Goal: Information Seeking & Learning: Learn about a topic

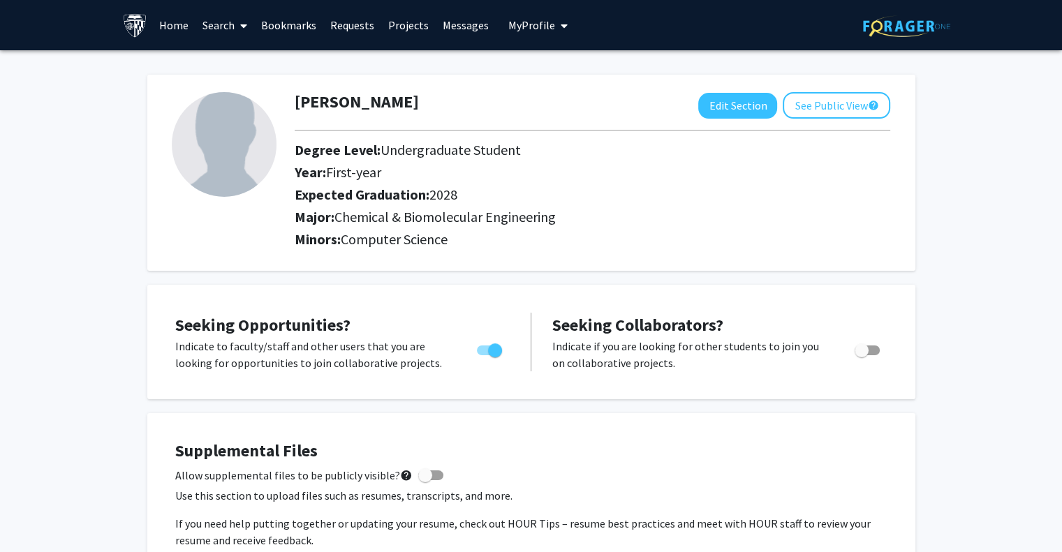
click at [186, 22] on link "Home" at bounding box center [173, 25] width 43 height 49
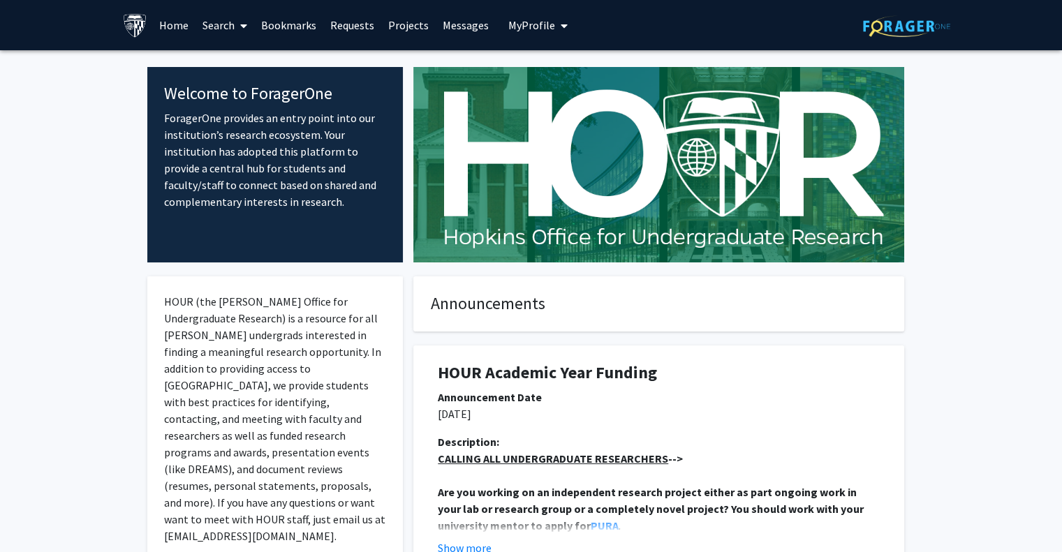
click at [219, 25] on link "Search" at bounding box center [224, 25] width 59 height 49
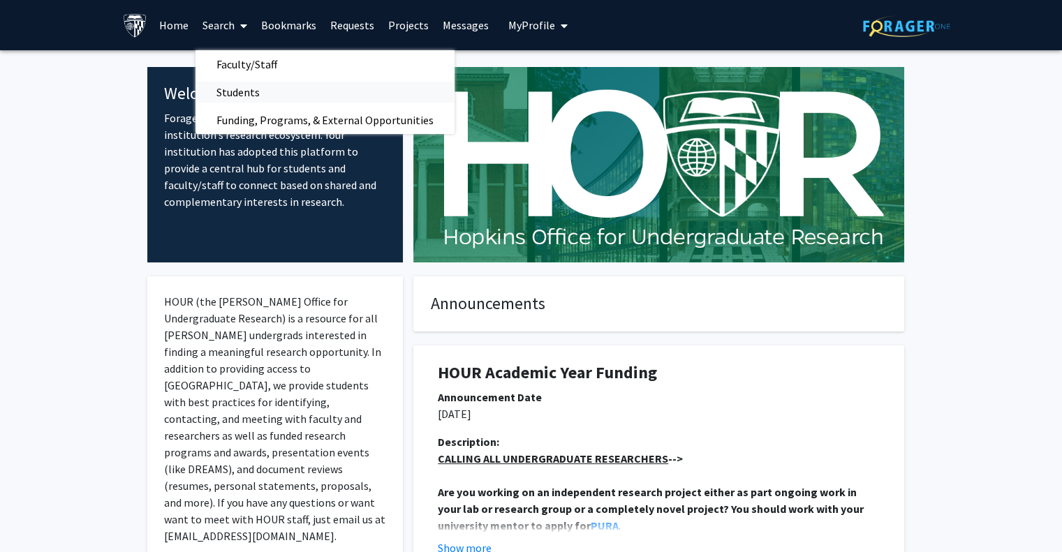
click at [249, 84] on span "Students" at bounding box center [237, 92] width 85 height 28
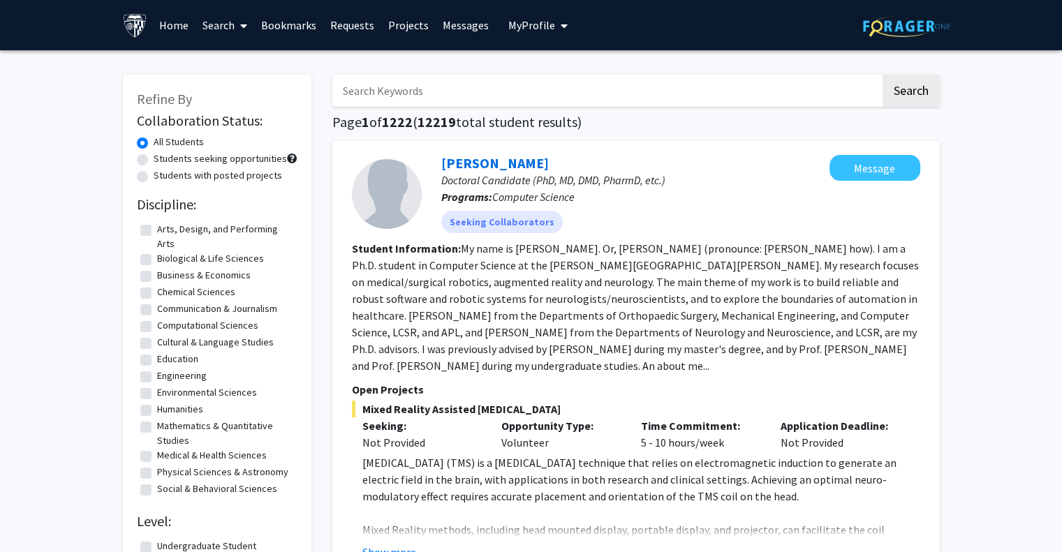
click at [232, 21] on link "Search" at bounding box center [224, 25] width 59 height 49
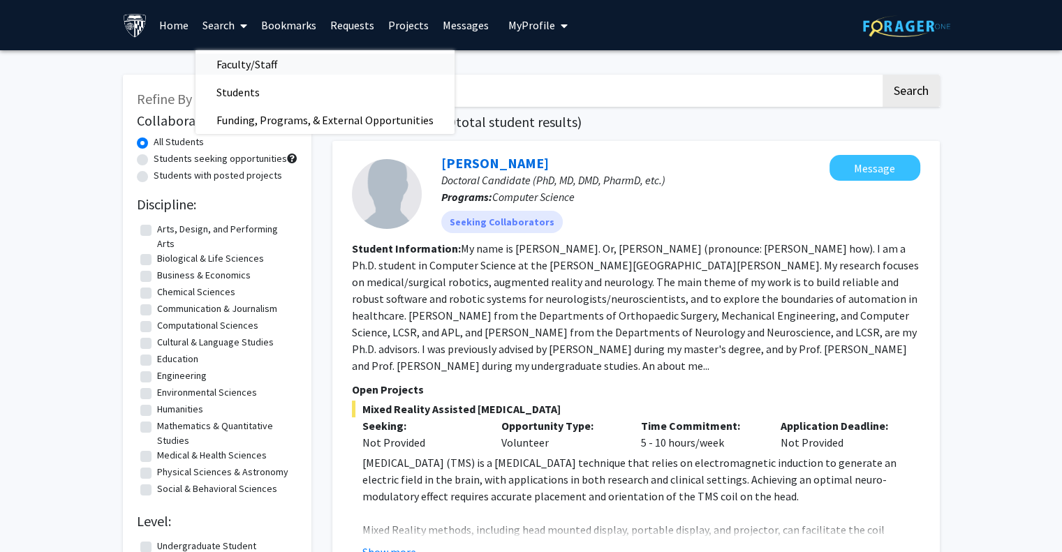
click at [243, 59] on span "Faculty/Staff" at bounding box center [246, 64] width 103 height 28
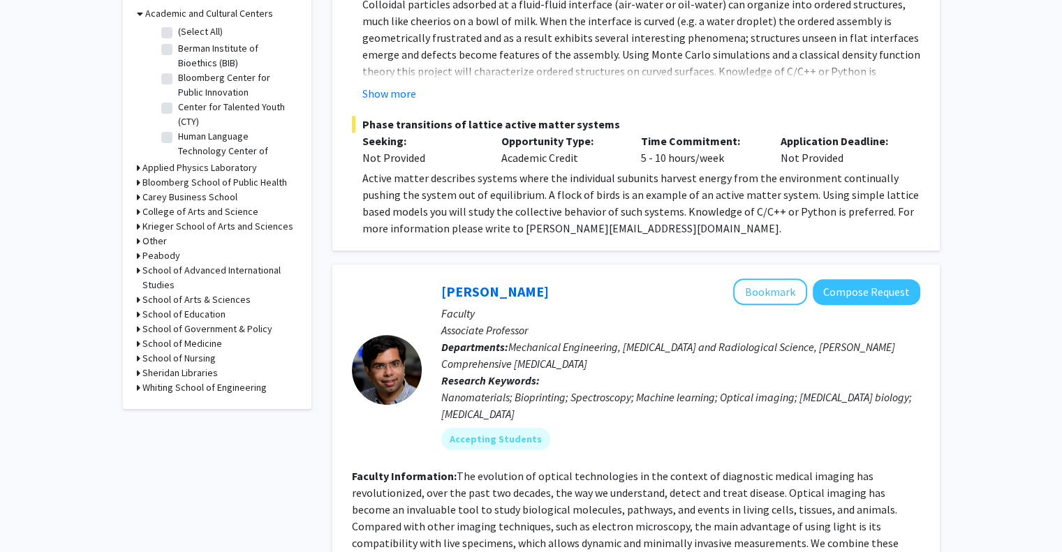
scroll to position [460, 0]
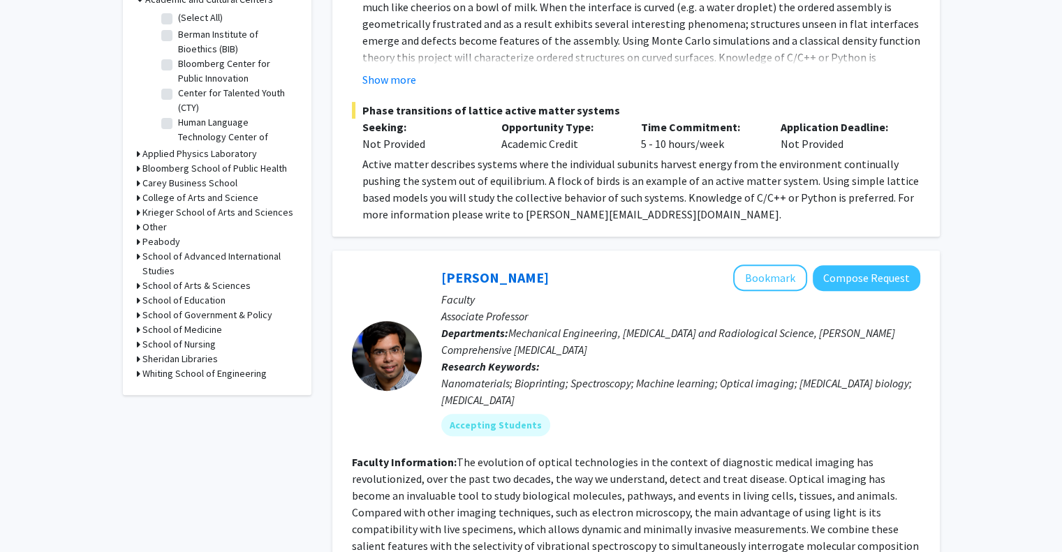
click at [135, 372] on div "Refine By Collaboration Status: Collaboration Status All Faculty/Staff Collabor…" at bounding box center [217, 5] width 189 height 781
click at [135, 371] on div "Refine By Collaboration Status: Collaboration Status All Faculty/Staff Collabor…" at bounding box center [217, 5] width 189 height 781
click at [142, 373] on h3 "Whiting School of Engineering" at bounding box center [204, 374] width 124 height 15
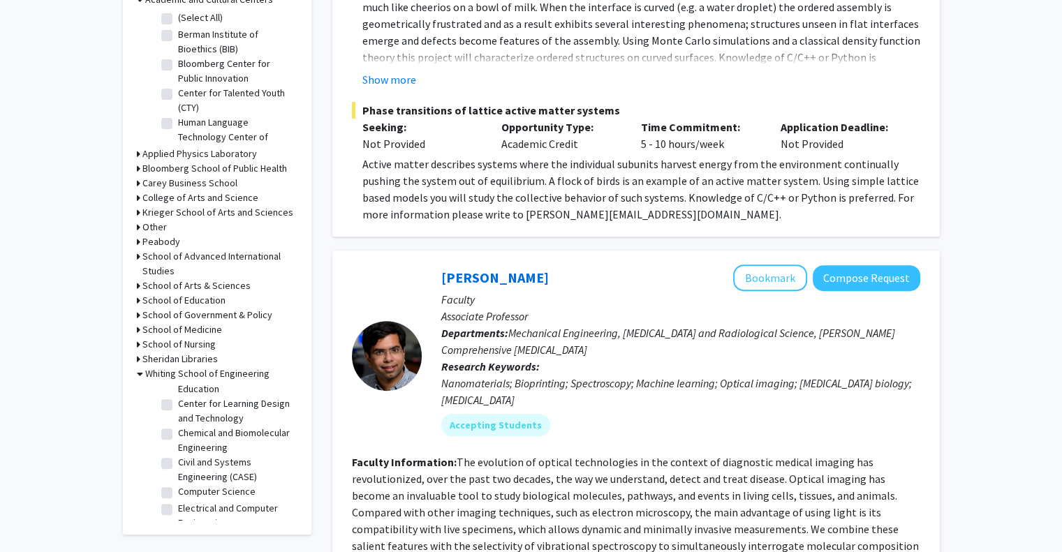
scroll to position [189, 0]
click at [211, 424] on label "Center for Learning Design and Technology" at bounding box center [236, 408] width 116 height 29
click at [187, 404] on input "Center for Learning Design and Technology" at bounding box center [182, 398] width 9 height 9
checkbox input "true"
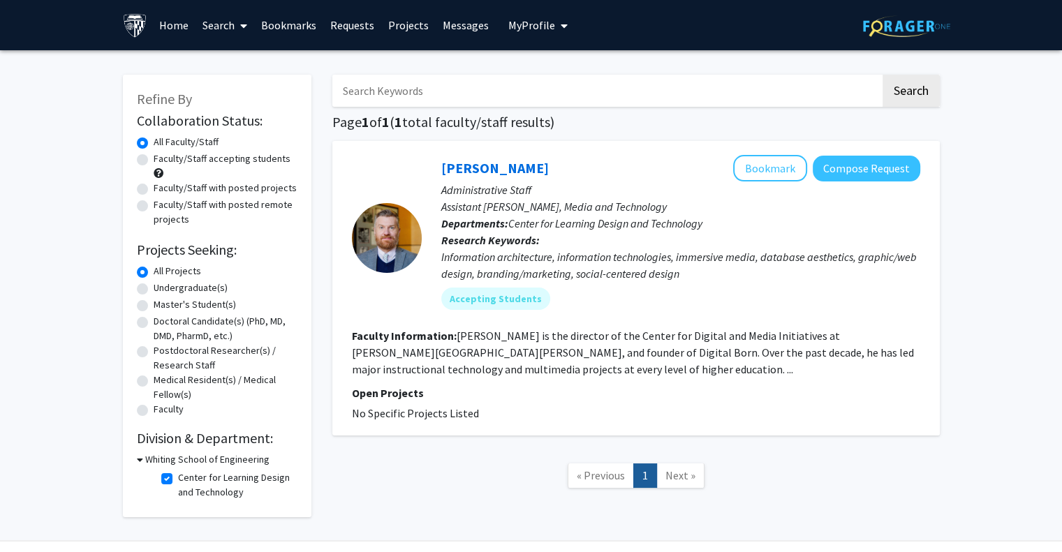
click at [178, 478] on label "Center for Learning Design and Technology" at bounding box center [236, 485] width 116 height 29
click at [178, 478] on input "Center for Learning Design and Technology" at bounding box center [182, 475] width 9 height 9
checkbox input "false"
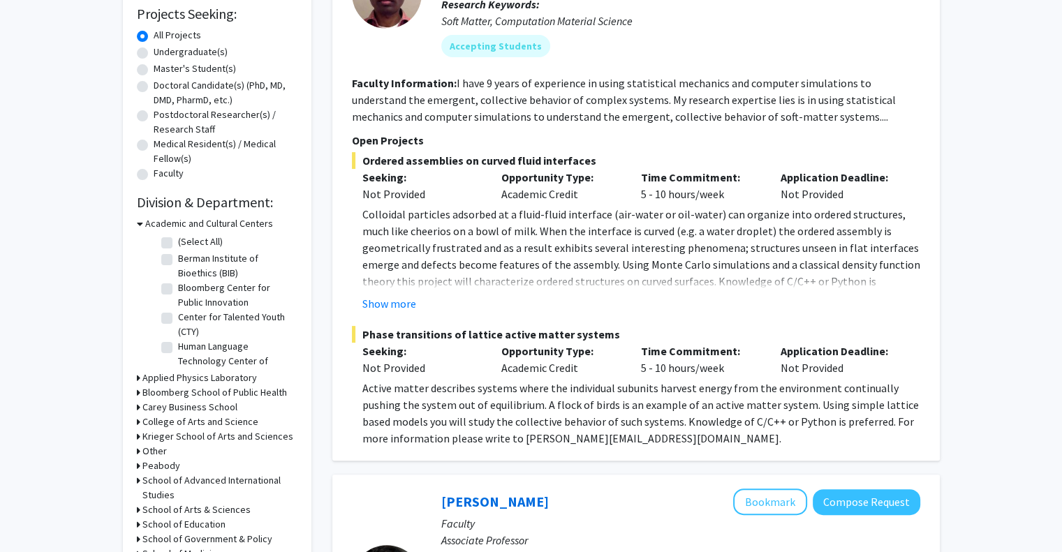
scroll to position [45, 0]
click at [143, 224] on div "Academic and Cultural Centers" at bounding box center [217, 223] width 161 height 15
click at [140, 223] on icon at bounding box center [140, 223] width 6 height 15
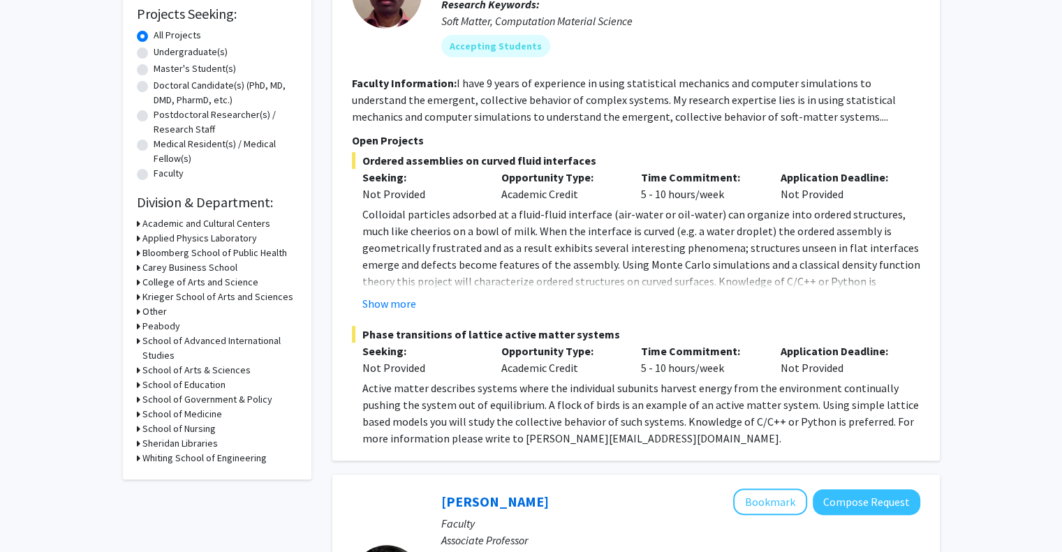
scroll to position [320, 0]
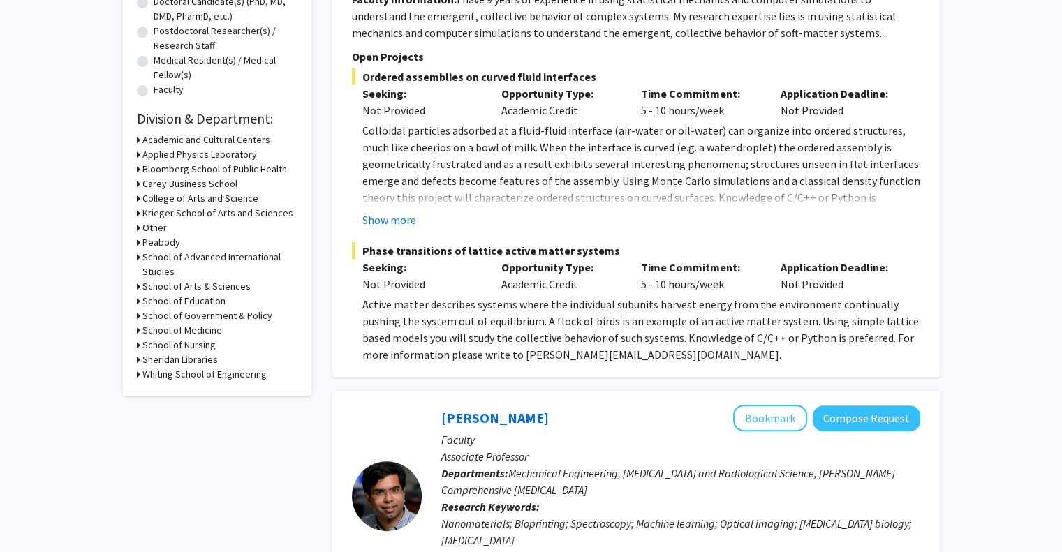
click at [158, 374] on h3 "Whiting School of Engineering" at bounding box center [204, 374] width 124 height 15
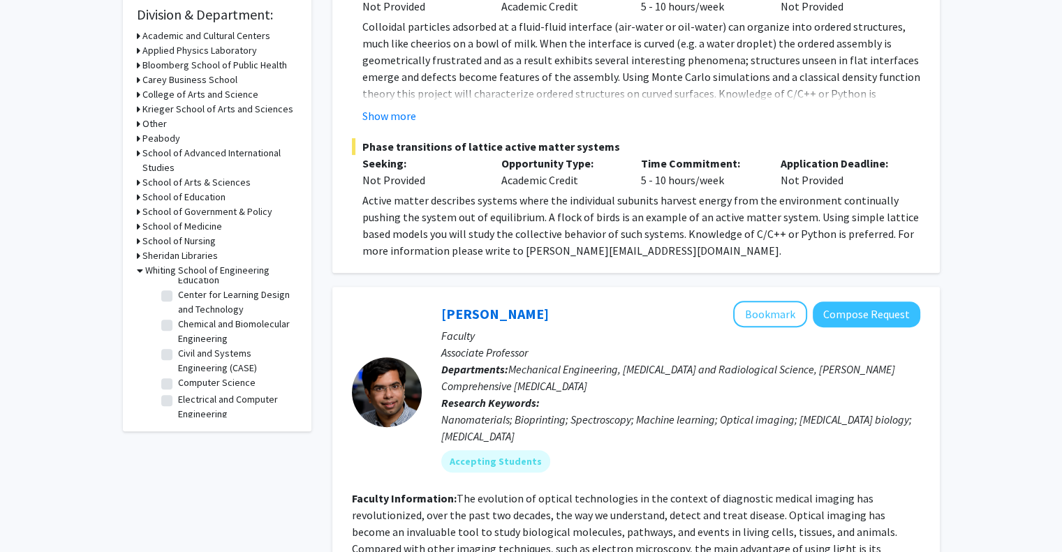
scroll to position [228, 0]
click at [172, 304] on fg-checkbox "Chemical and Biomolecular Engineering Chemical and Biomolecular Engineering" at bounding box center [227, 295] width 133 height 29
click at [178, 302] on label "Chemical and Biomolecular Engineering" at bounding box center [236, 295] width 116 height 29
click at [178, 290] on input "Chemical and Biomolecular Engineering" at bounding box center [182, 285] width 9 height 9
checkbox input "true"
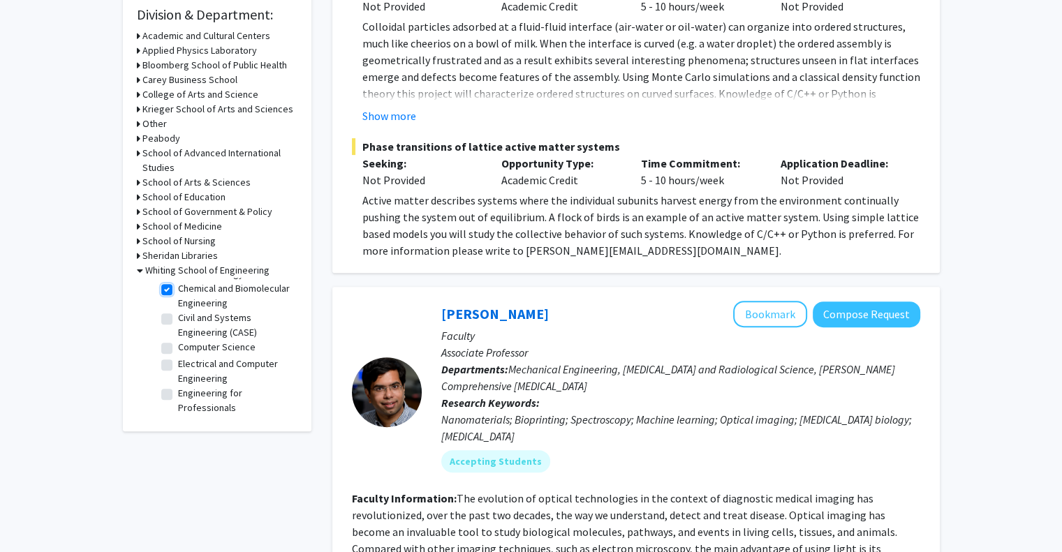
checkbox input "true"
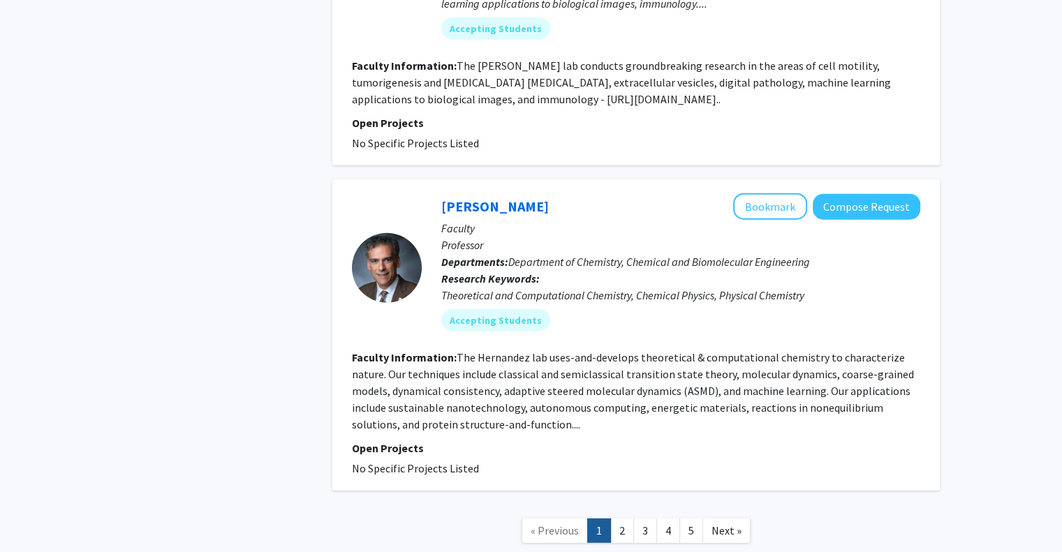
scroll to position [3630, 0]
click at [612, 518] on link "2" at bounding box center [622, 530] width 24 height 24
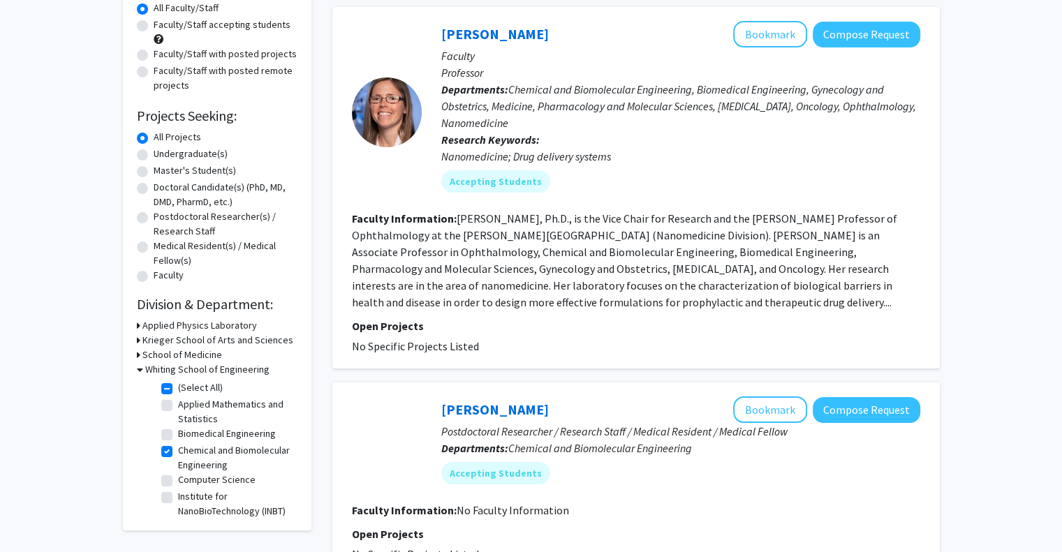
scroll to position [303, 0]
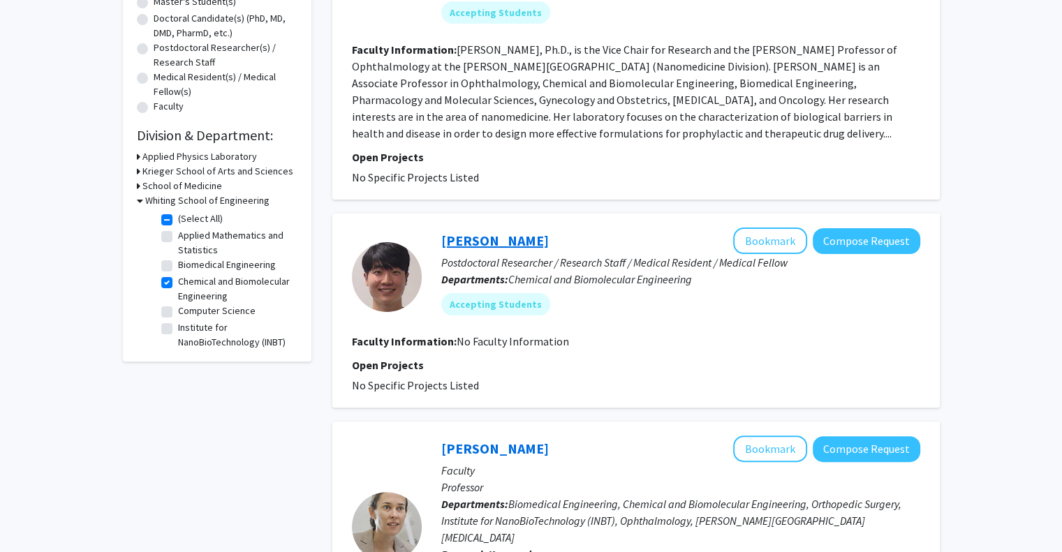
click at [492, 239] on link "Dong Woo Kim" at bounding box center [495, 240] width 108 height 17
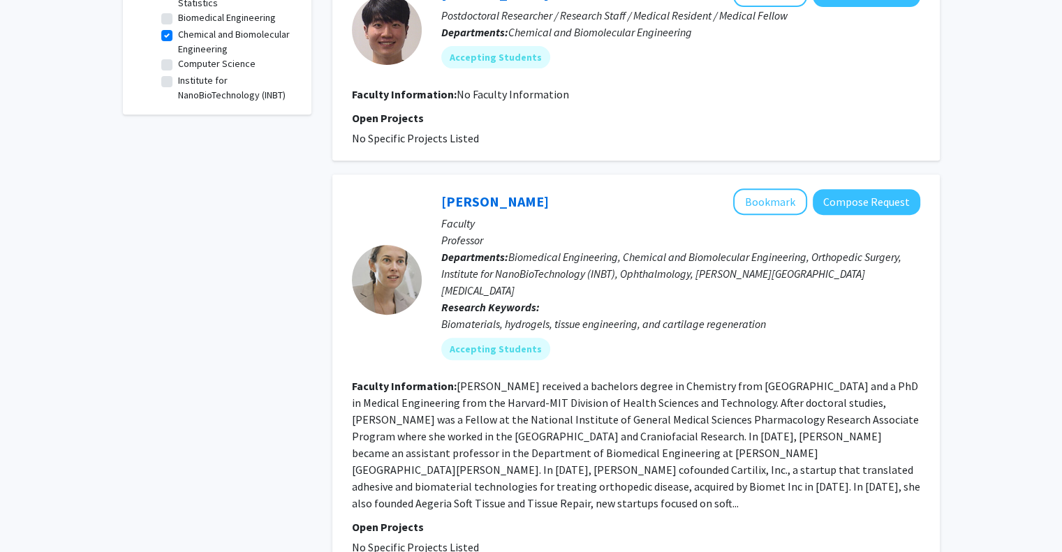
scroll to position [610, 0]
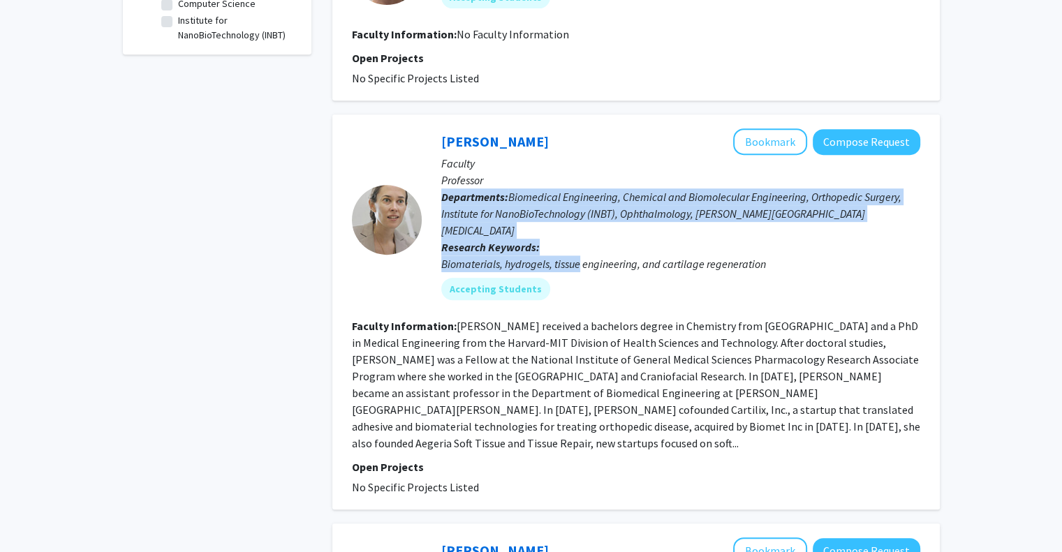
drag, startPoint x: 579, startPoint y: 248, endPoint x: 501, endPoint y: 171, distance: 109.1
click at [501, 171] on div "Jennifer Elisseeff Bookmark Compose Request Faculty Professor Departments: Biom…" at bounding box center [671, 219] width 499 height 182
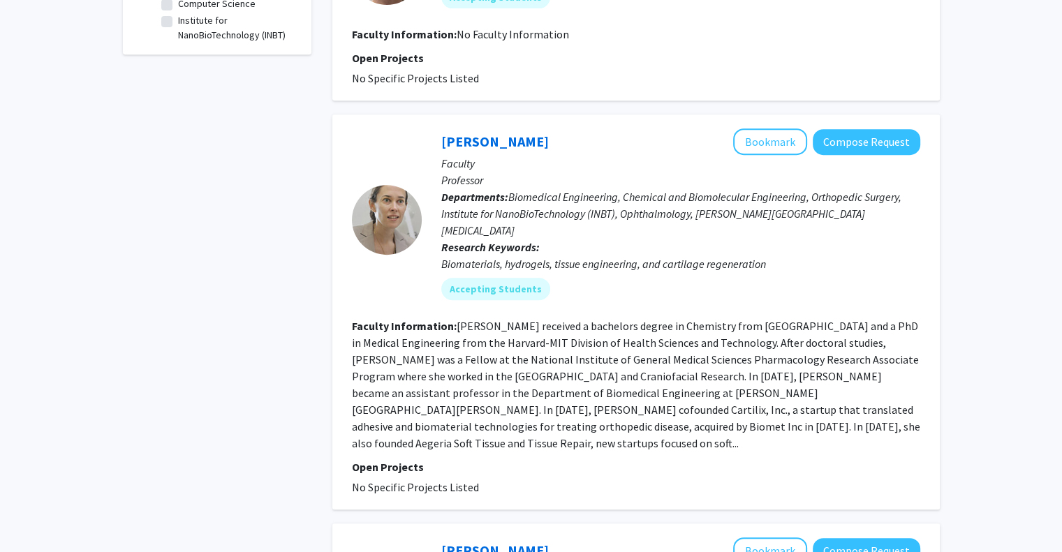
click at [556, 163] on p "Faculty" at bounding box center [680, 163] width 479 height 17
click at [508, 134] on link "Jennifer Elisseeff" at bounding box center [495, 141] width 108 height 17
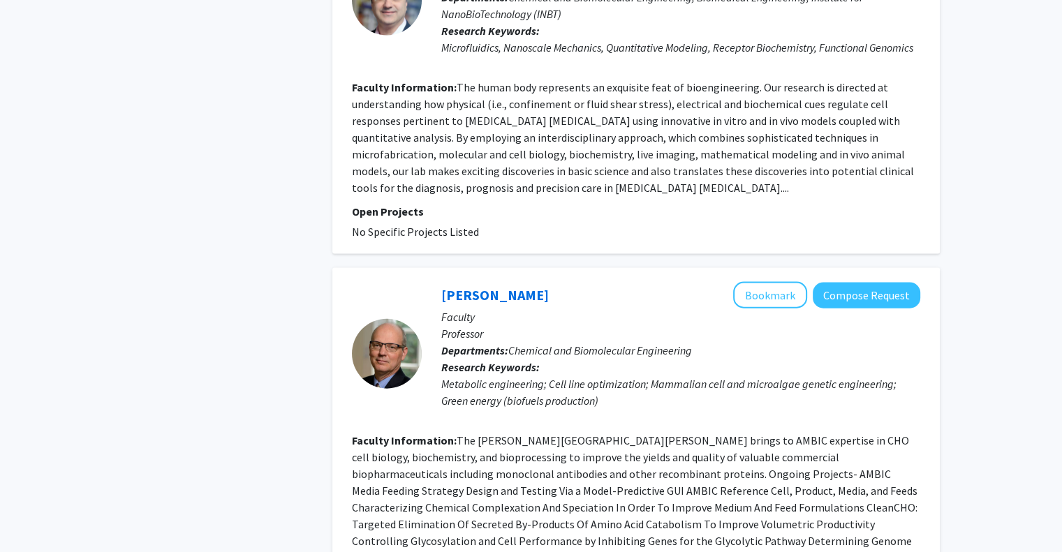
scroll to position [3167, 0]
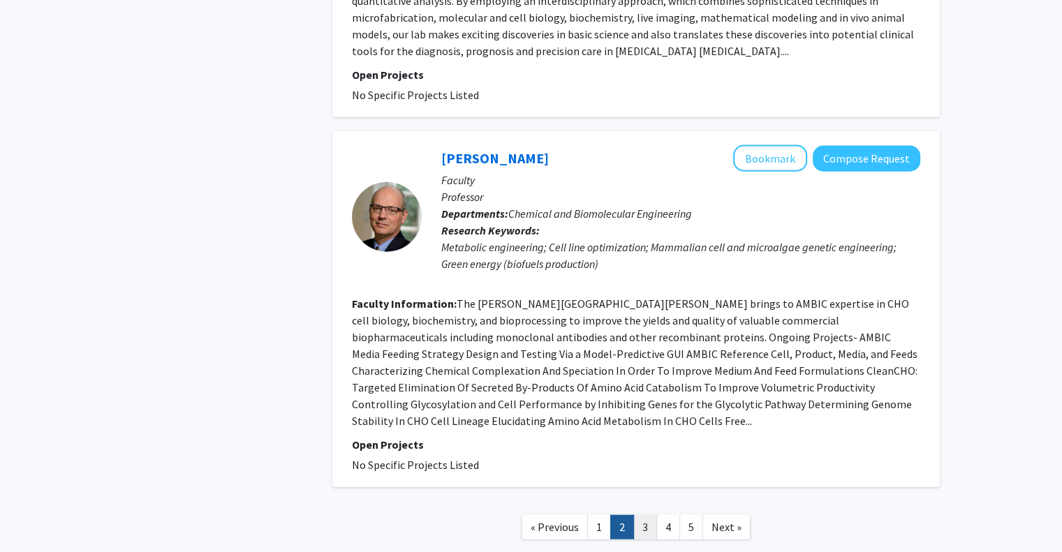
click at [642, 515] on link "3" at bounding box center [645, 527] width 24 height 24
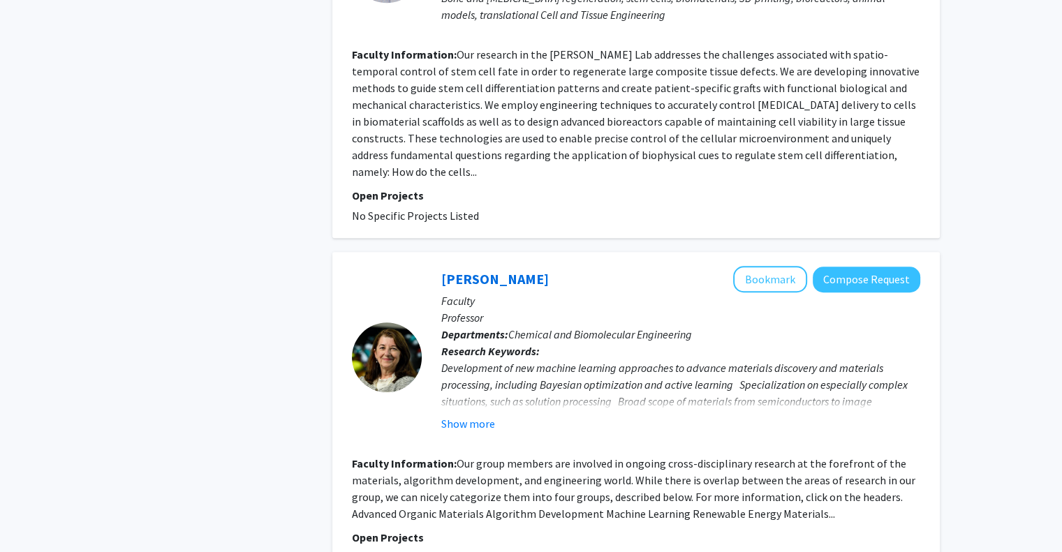
scroll to position [1000, 0]
click at [478, 415] on button "Show more" at bounding box center [468, 423] width 54 height 17
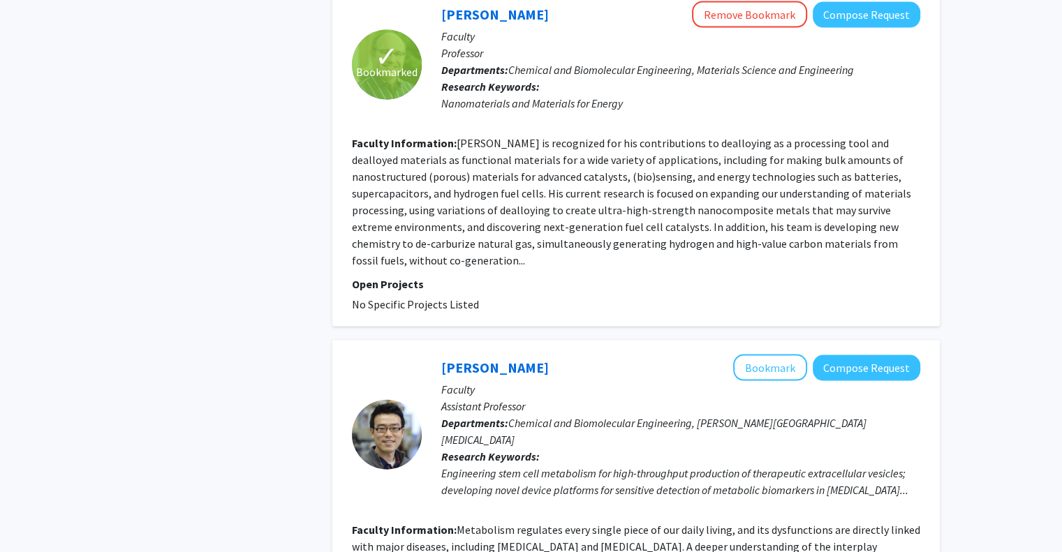
scroll to position [3145, 0]
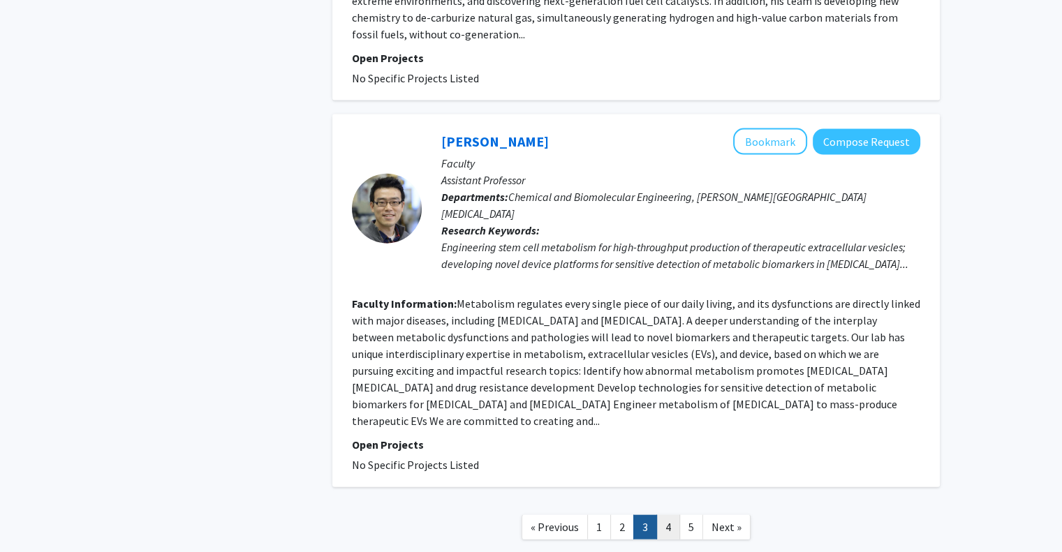
click at [659, 515] on link "4" at bounding box center [668, 527] width 24 height 24
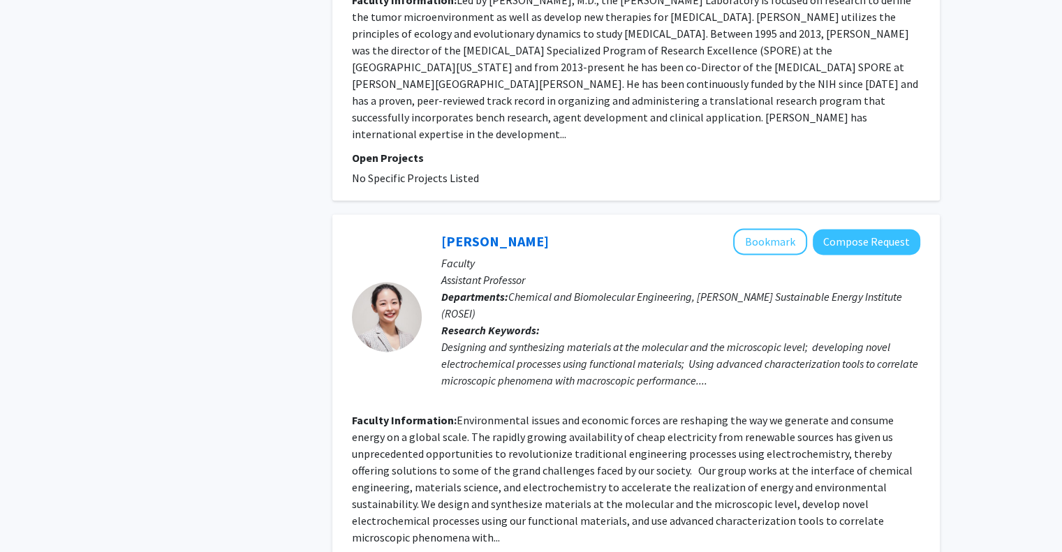
scroll to position [1905, 0]
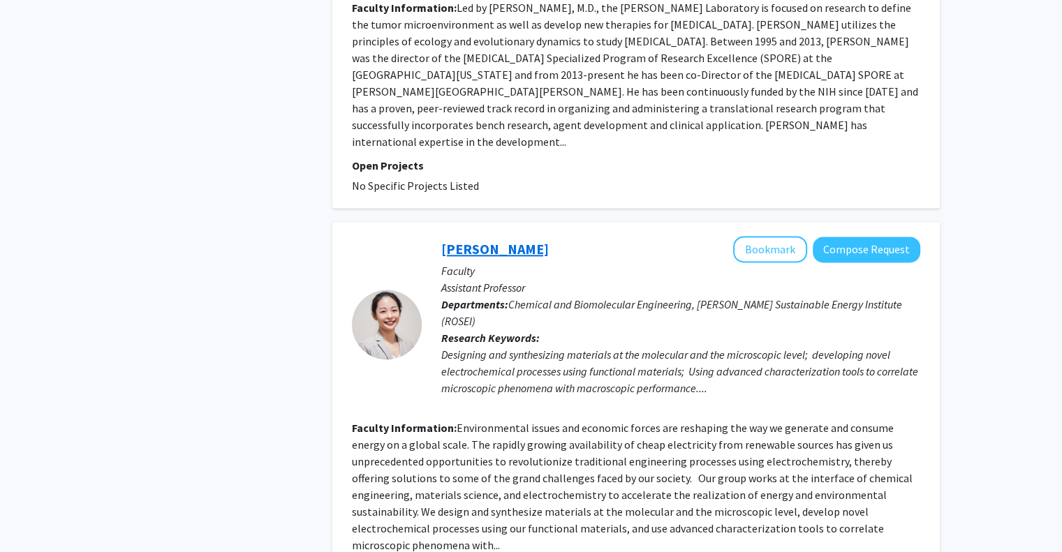
click at [485, 240] on link "[PERSON_NAME]" at bounding box center [495, 248] width 108 height 17
click at [772, 236] on button "Bookmark" at bounding box center [770, 249] width 74 height 27
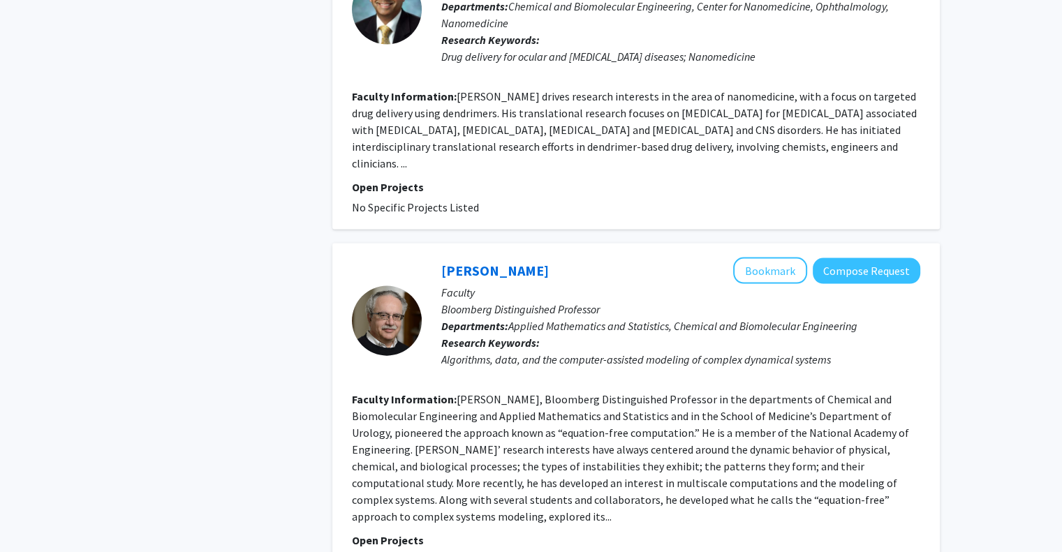
scroll to position [2977, 0]
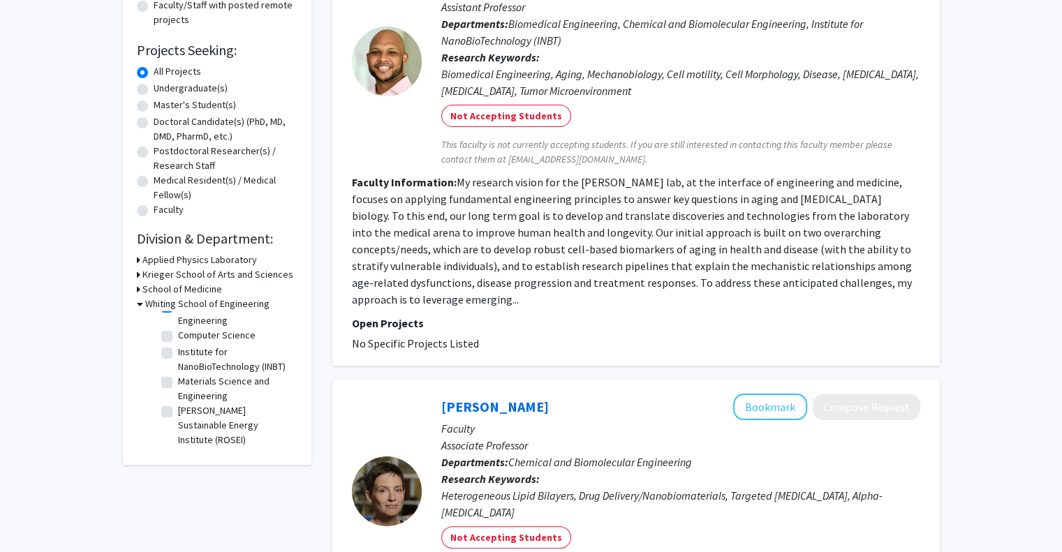
scroll to position [108, 0]
click at [178, 412] on label "Ralph O'Connor Sustainable Energy Institute (ROSEI)" at bounding box center [236, 426] width 116 height 44
click at [178, 412] on input "Ralph O'Connor Sustainable Energy Institute (ROSEI)" at bounding box center [182, 408] width 9 height 9
checkbox input "true"
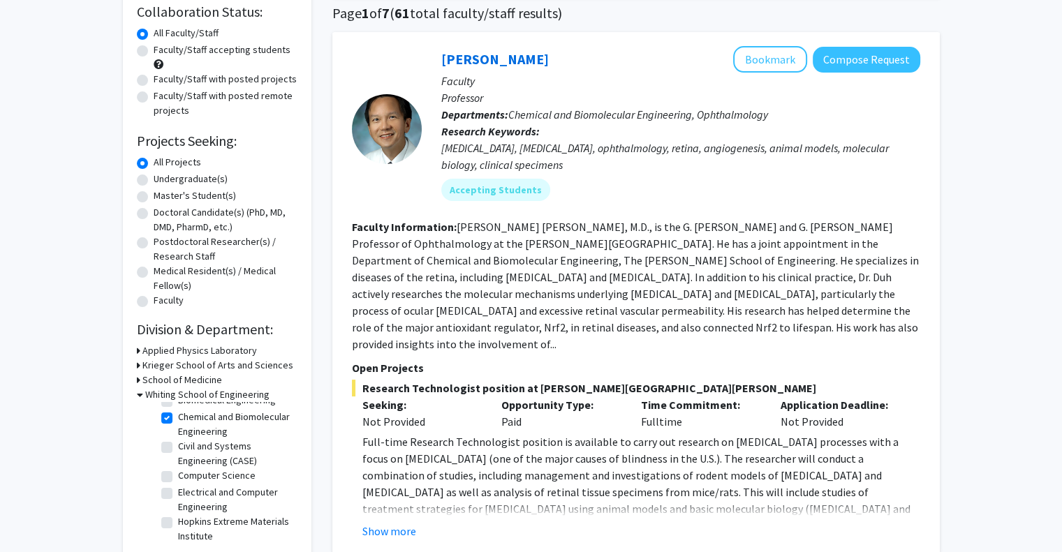
scroll to position [58, 0]
click at [182, 418] on label "Chemical and Biomolecular Engineering" at bounding box center [236, 425] width 116 height 29
click at [182, 418] on input "Chemical and Biomolecular Engineering" at bounding box center [182, 415] width 9 height 9
checkbox input "false"
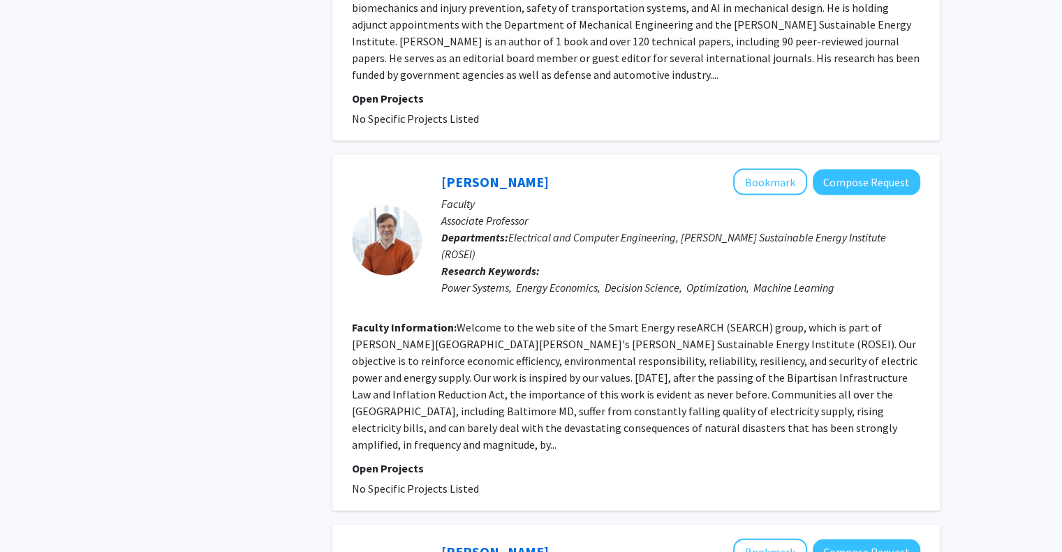
scroll to position [3128, 0]
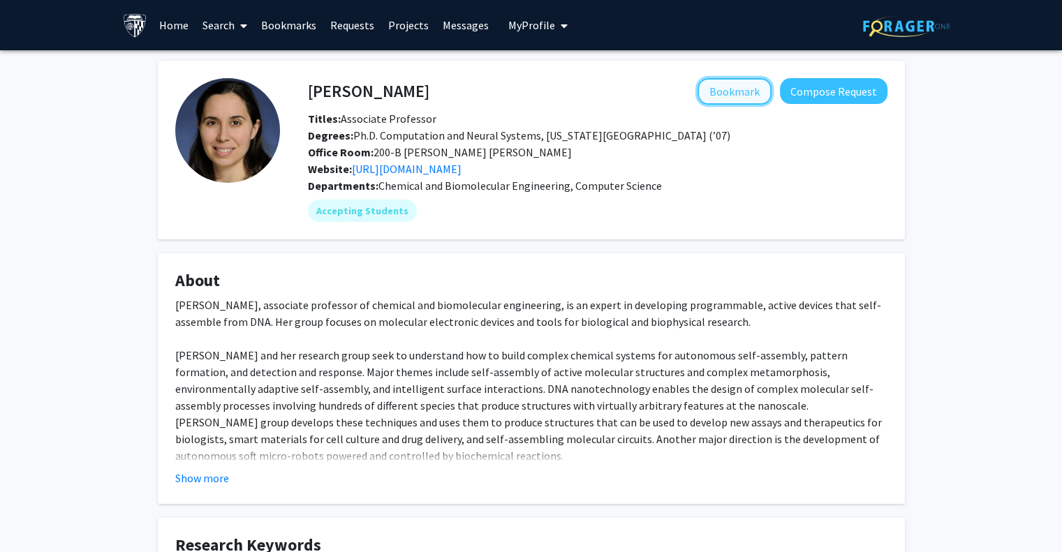
click at [756, 86] on button "Bookmark" at bounding box center [735, 91] width 74 height 27
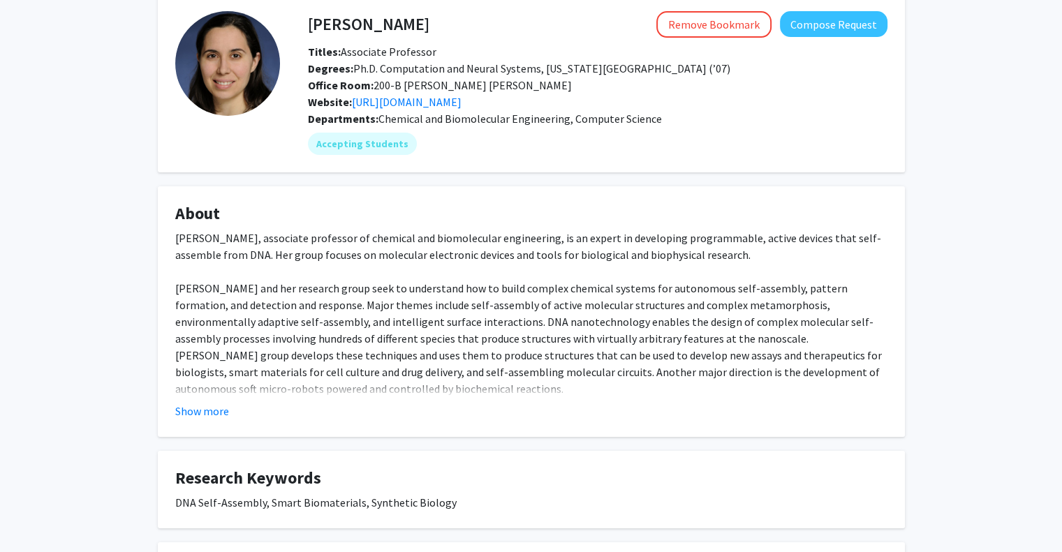
scroll to position [73, 0]
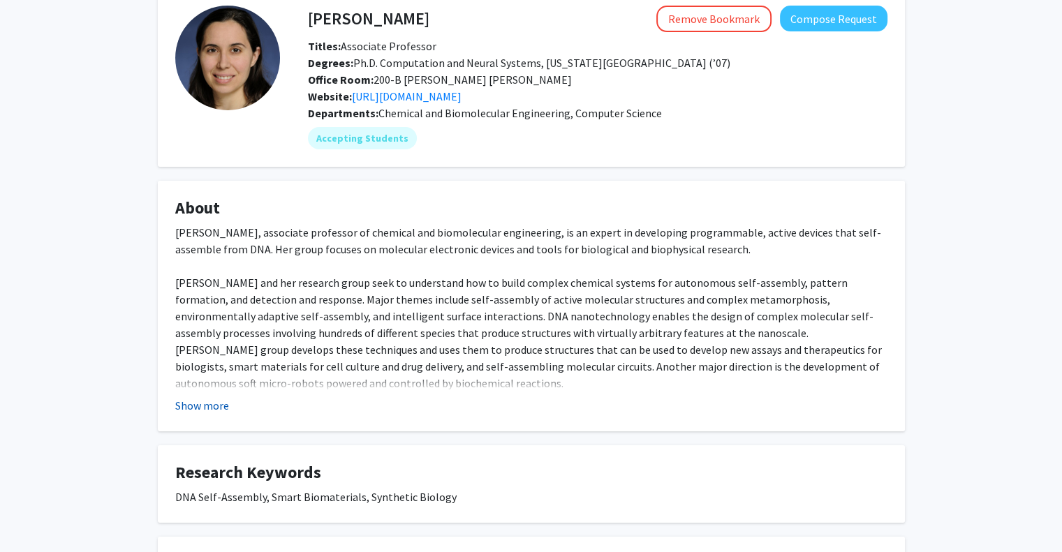
click at [223, 407] on button "Show more" at bounding box center [202, 405] width 54 height 17
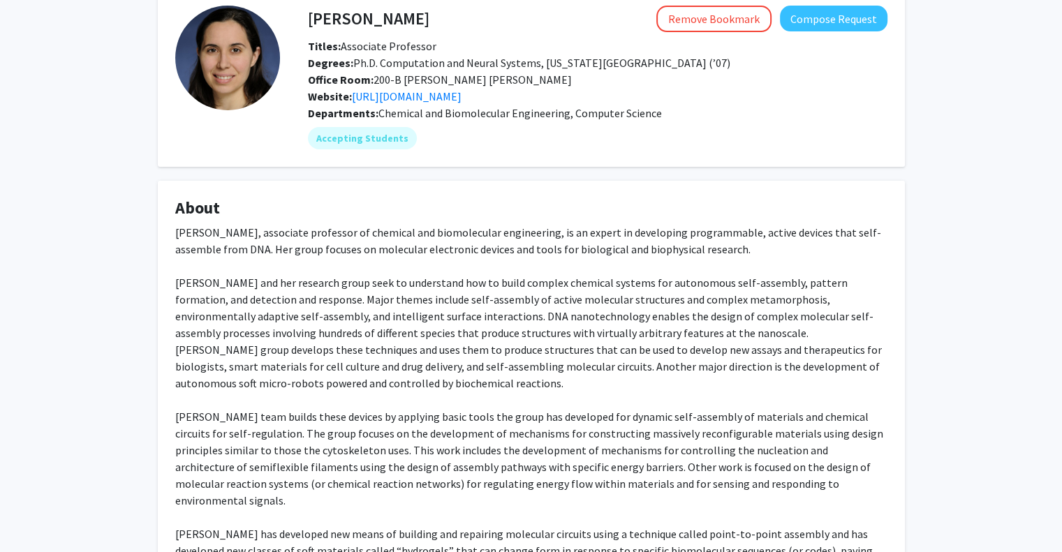
scroll to position [154, 0]
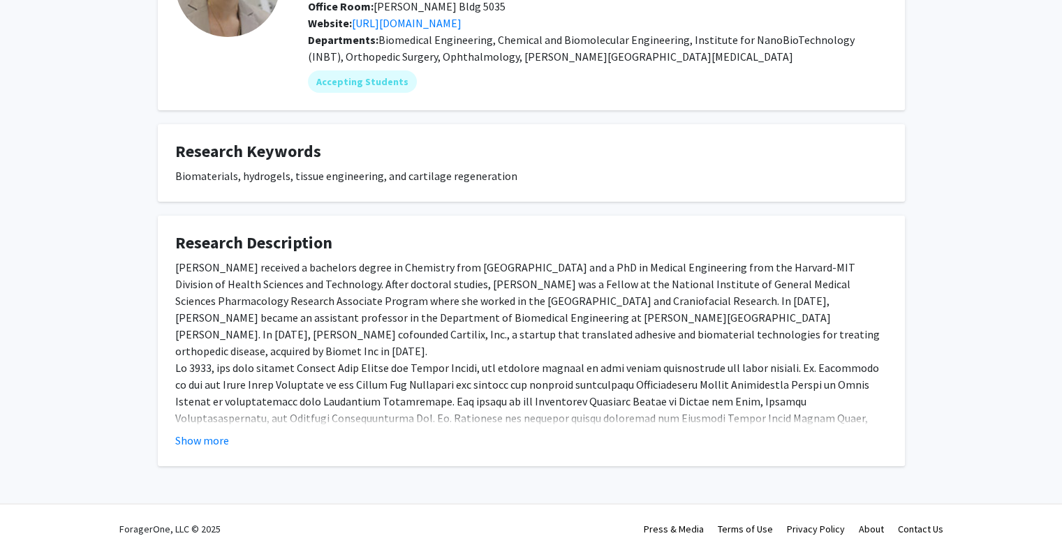
scroll to position [145, 0]
click at [211, 441] on button "Show more" at bounding box center [202, 441] width 54 height 17
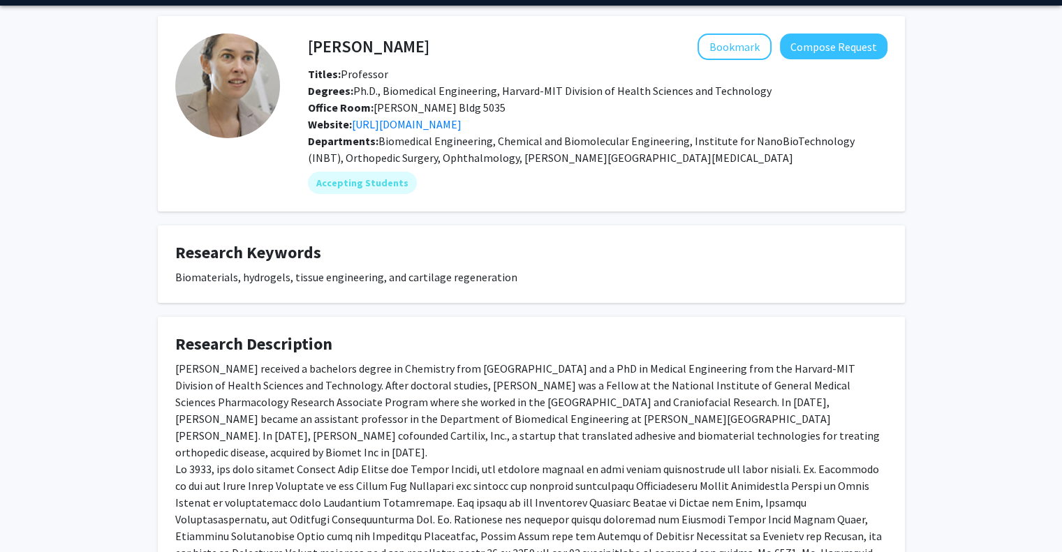
scroll to position [45, 0]
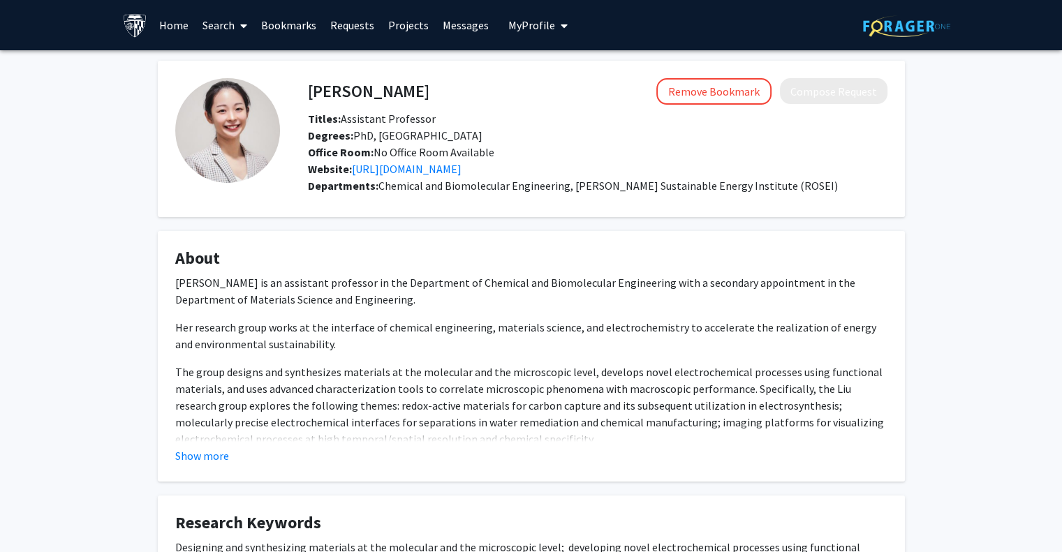
scroll to position [24, 0]
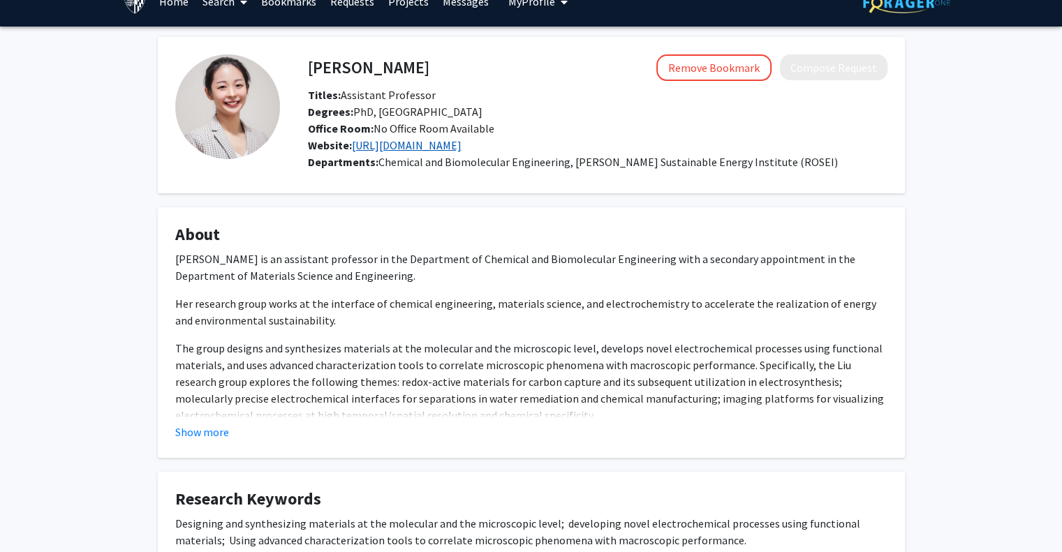
click at [442, 142] on link "[URL][DOMAIN_NAME]" at bounding box center [407, 145] width 110 height 14
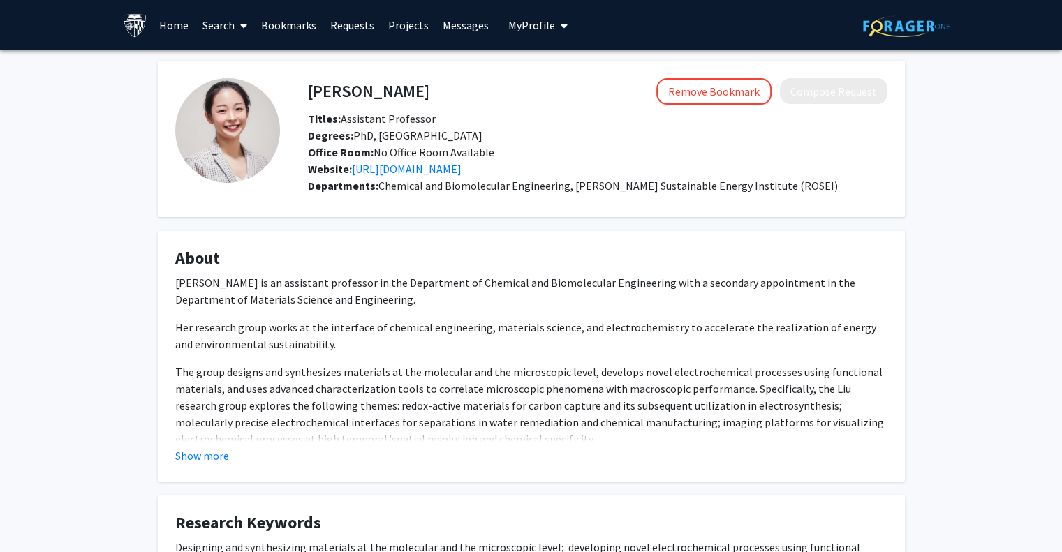
scroll to position [60, 0]
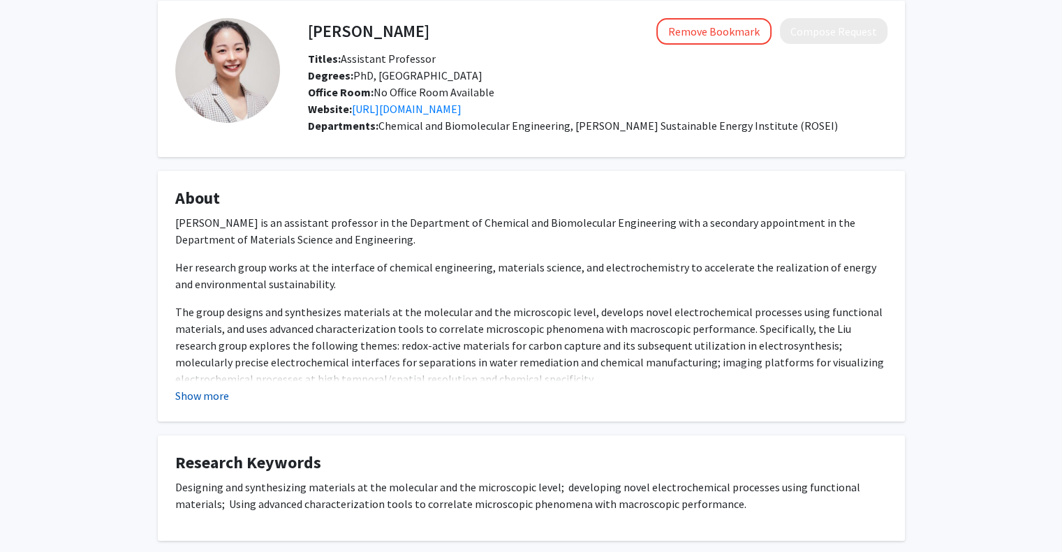
click at [195, 388] on button "Show more" at bounding box center [202, 396] width 54 height 17
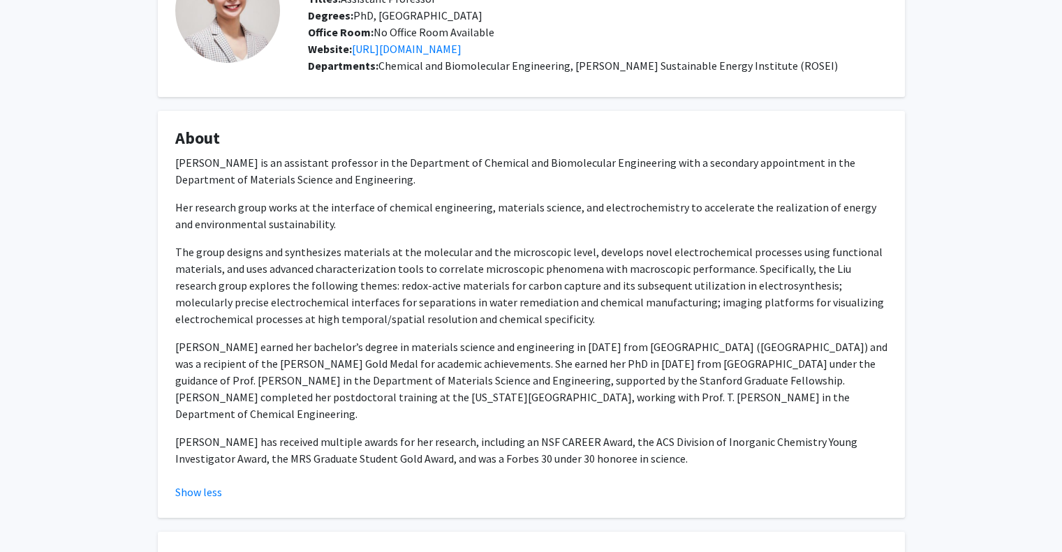
scroll to position [0, 0]
